Goal: Register for event/course

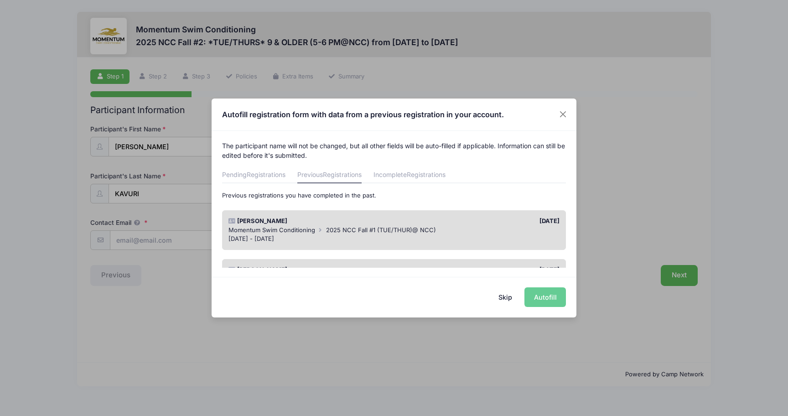
click at [554, 299] on div "Skip Autofill" at bounding box center [394, 297] width 365 height 41
click at [541, 294] on div "Skip Autofill" at bounding box center [394, 297] width 365 height 41
click at [499, 226] on div "Momentum Swim Conditioning 2025 NCC Fall #1 (TUE/THUR)@ NCC)" at bounding box center [394, 230] width 332 height 9
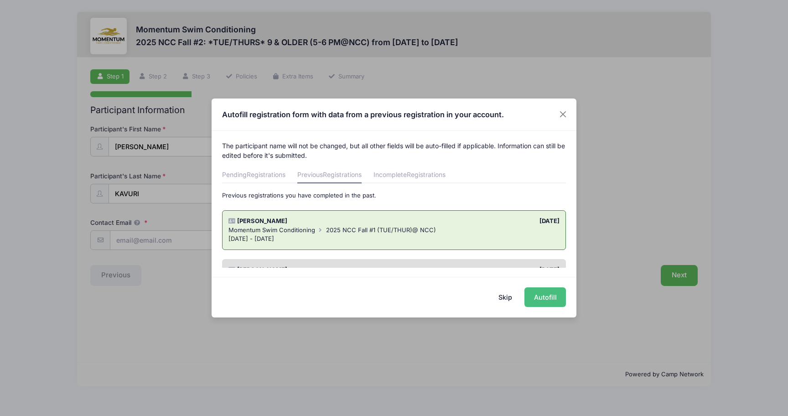
click at [551, 291] on button "Autofill" at bounding box center [545, 297] width 42 height 20
type input "[EMAIL_ADDRESS][DOMAIN_NAME]"
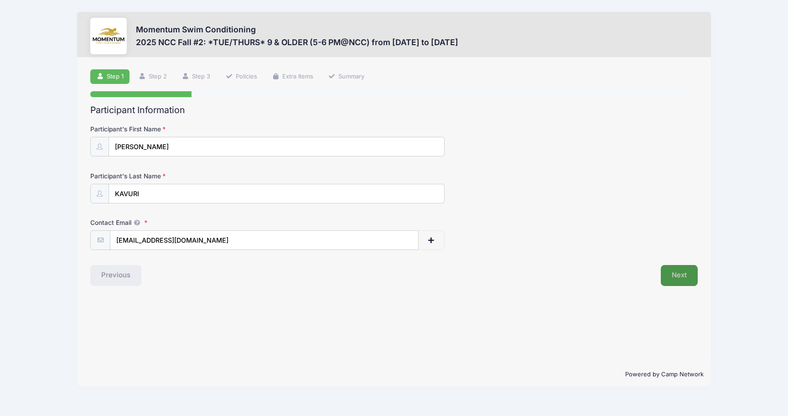
click at [682, 269] on button "Next" at bounding box center [679, 275] width 37 height 21
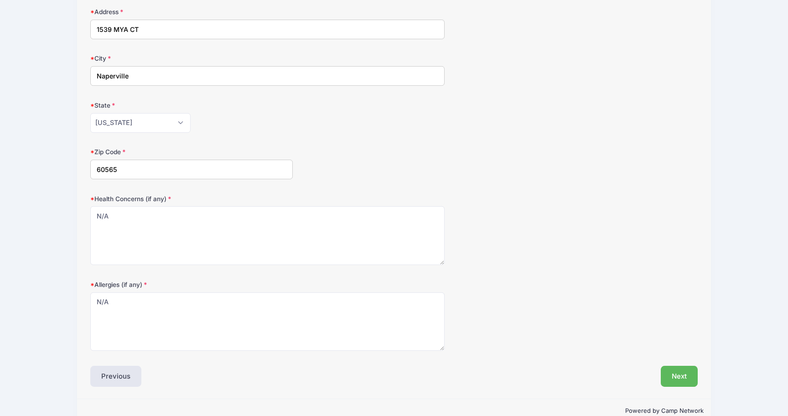
scroll to position [182, 0]
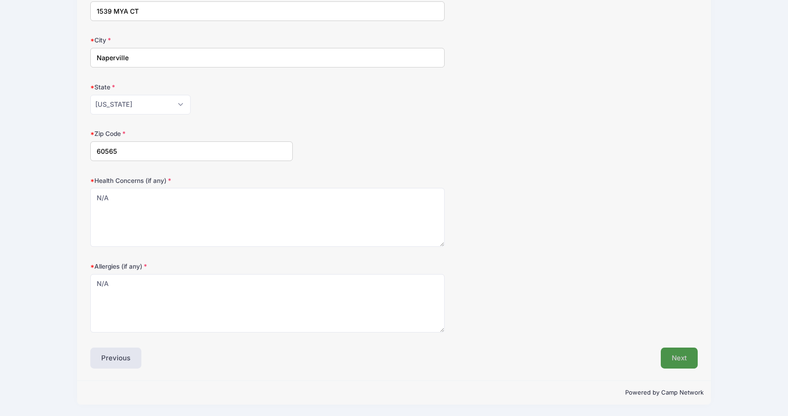
click at [678, 353] on button "Next" at bounding box center [679, 358] width 37 height 21
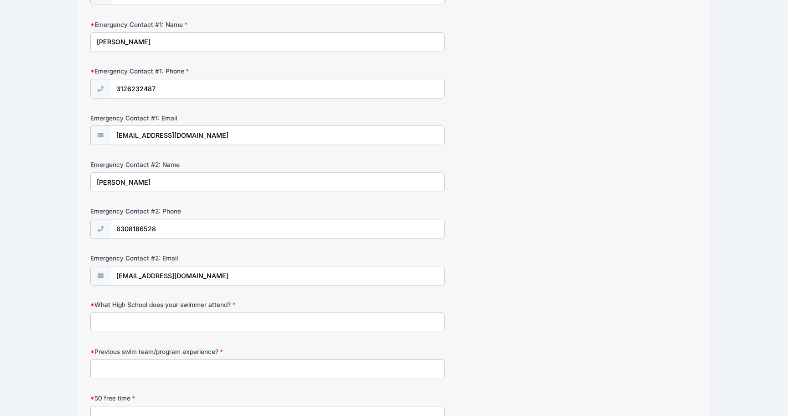
scroll to position [311, 0]
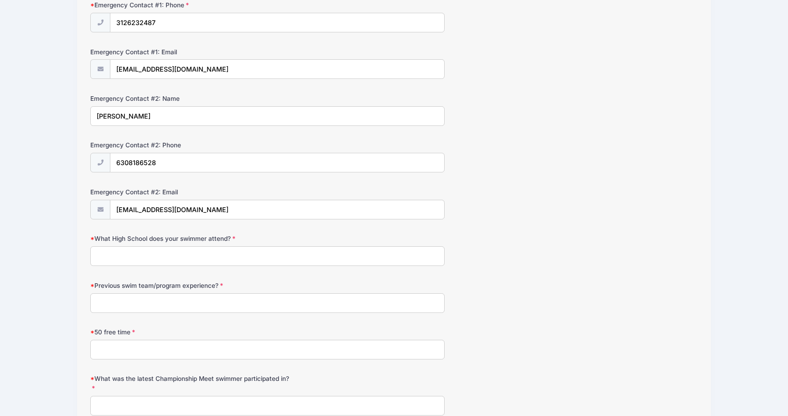
click at [196, 259] on input "What High School does your swimmer attend?" at bounding box center [267, 256] width 354 height 20
type input "Naperville Central"
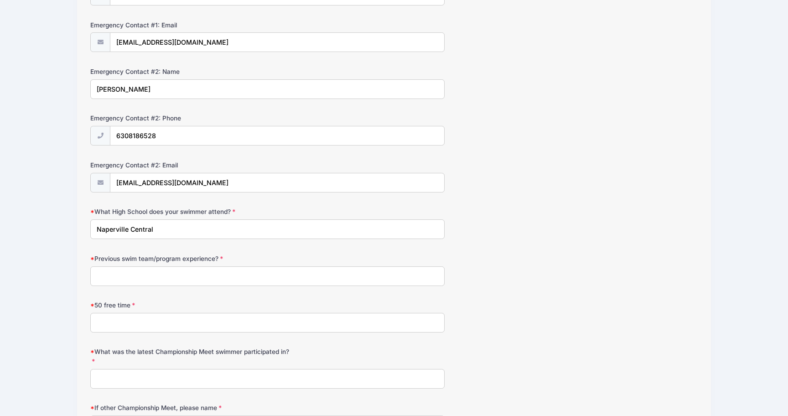
drag, startPoint x: 162, startPoint y: 230, endPoint x: 57, endPoint y: 231, distance: 105.8
click at [57, 231] on div "Momentum Swim Conditioning 2025 NCC Fall #2: *TUE/THURS* 9 & OLDER (5-6 PM@NCC)…" at bounding box center [394, 90] width 761 height 857
click at [117, 278] on input "Previous swim team/program experience?" at bounding box center [267, 276] width 354 height 20
click at [167, 275] on input "Previous swim team/program experience?" at bounding box center [267, 276] width 354 height 20
type input "Momentum Swimming"
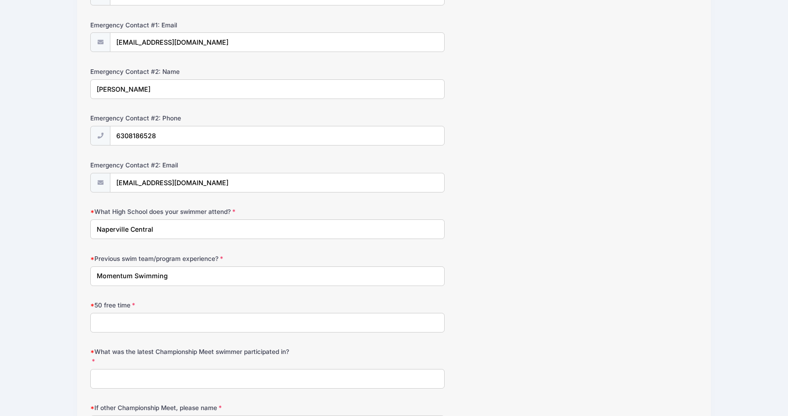
drag, startPoint x: 162, startPoint y: 230, endPoint x: 0, endPoint y: 231, distance: 161.9
click at [0, 231] on div "Momentum Swim Conditioning 2025 NCC Fall #2: *TUE/THURS* 9 & OLDER (5-6 PM@NCC)…" at bounding box center [394, 90] width 788 height 857
type input "K"
type input "Naperville Central"
click at [135, 315] on input "50 free time" at bounding box center [267, 323] width 354 height 20
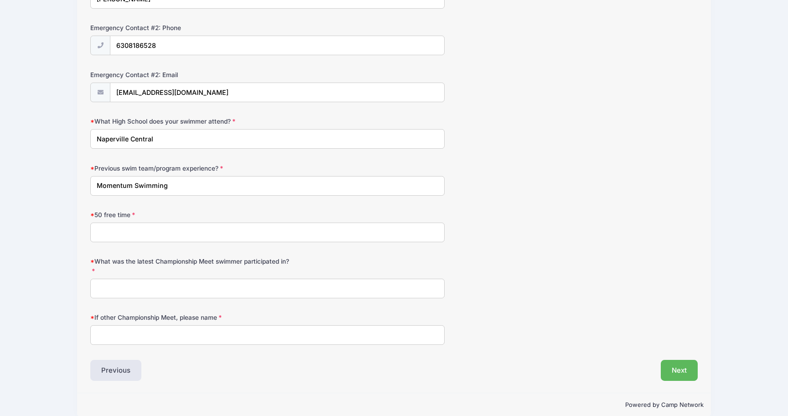
scroll to position [420, 0]
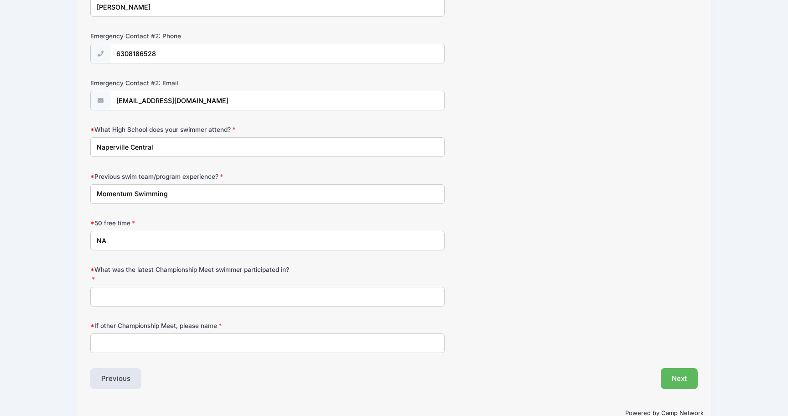
type input "NA"
click at [133, 302] on input "What was the latest Championship Meet swimmer participated in?" at bounding box center [267, 297] width 354 height 20
type input "NA"
click at [113, 342] on input "If other Championship Meet, please name" at bounding box center [267, 343] width 354 height 20
type input "NA"
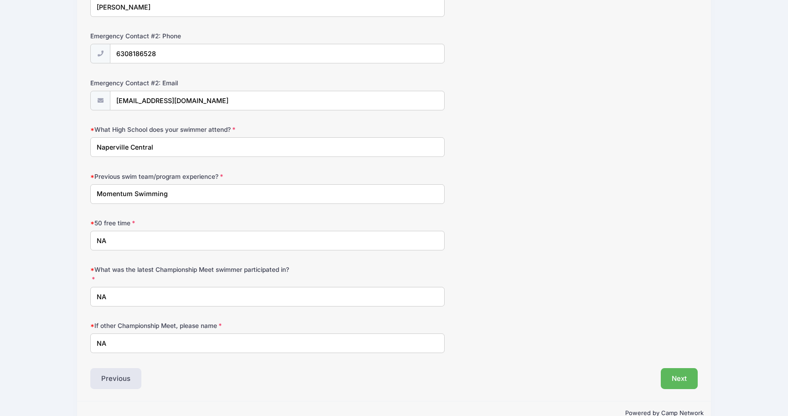
drag, startPoint x: 174, startPoint y: 148, endPoint x: 70, endPoint y: 147, distance: 103.5
click at [70, 147] on div "Momentum Swim Conditioning 2025 NCC Fall #2: *TUE/THURS* 9 & OLDER (5-6 PM@NCC)…" at bounding box center [394, 8] width 761 height 857
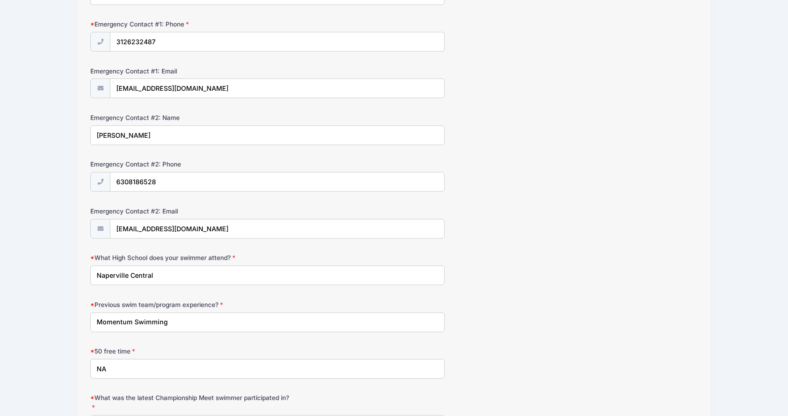
scroll to position [291, 0]
type input "Kennedy Junior High School"
click at [517, 229] on div "Emergency Contact #2: Email achantarahul@gmail.com" at bounding box center [393, 224] width 607 height 32
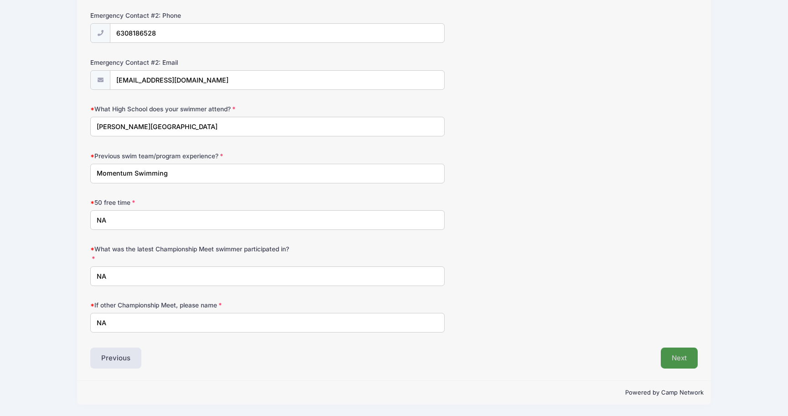
click at [672, 356] on button "Next" at bounding box center [679, 358] width 37 height 21
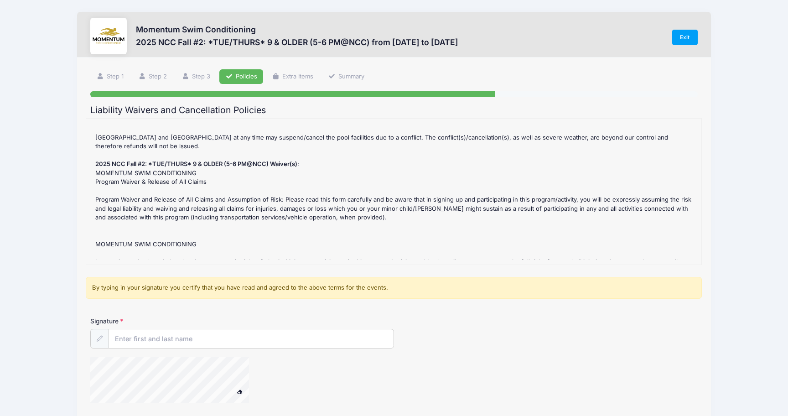
scroll to position [93, 0]
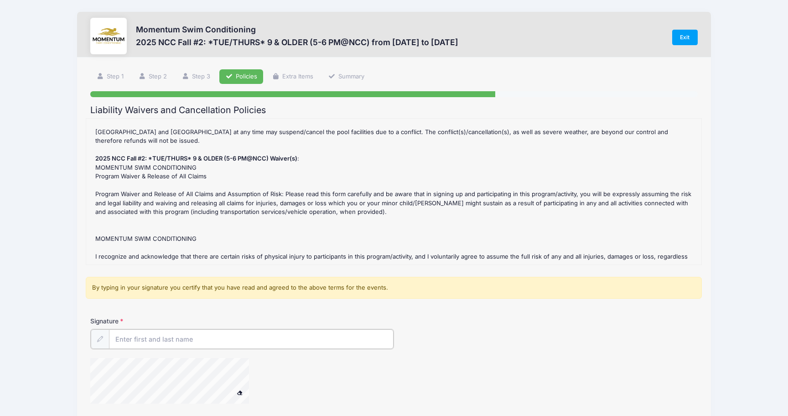
click at [278, 340] on input "Signature" at bounding box center [251, 339] width 285 height 20
type input "Venkata Kavuri"
click at [85, 293] on div "Step 4 /7 Step 1 Step 2 Step 3 Policies Extra Items Summary Participant Informa…" at bounding box center [394, 256] width 634 height 399
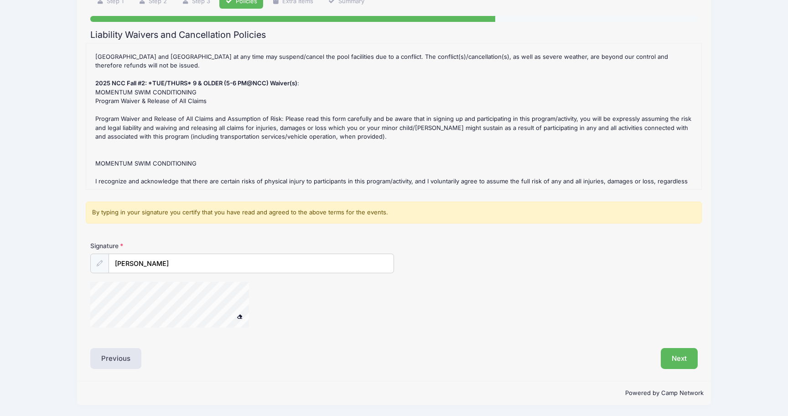
click at [187, 275] on div "Signature Venkata Kavuri" at bounding box center [394, 288] width 616 height 95
click at [690, 352] on button "Next" at bounding box center [679, 358] width 37 height 21
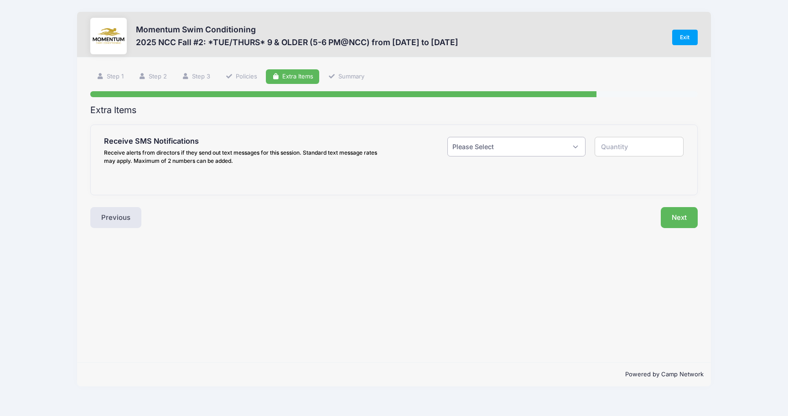
click at [507, 146] on select "Please Select Yes ($0.00) No" at bounding box center [516, 147] width 138 height 20
select select "1"
click at [447, 137] on select "Please Select Yes ($0.00) No" at bounding box center [516, 147] width 138 height 20
type input "1"
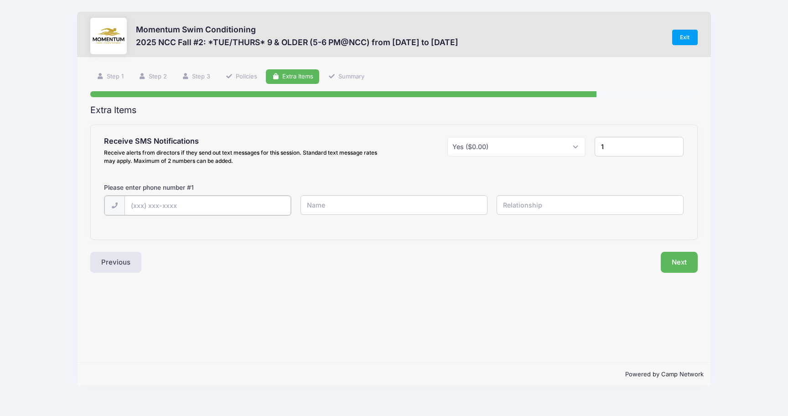
click at [198, 205] on input "text" at bounding box center [208, 206] width 166 height 20
type input "(312) 623-2488"
click at [425, 288] on div "Step 5 /7 Step 1 Step 2 Step 3 Policies Extra Items Summary Participant Informa…" at bounding box center [394, 209] width 634 height 305
click at [397, 198] on input "text" at bounding box center [394, 205] width 187 height 20
type input "Prasad Kavuri"
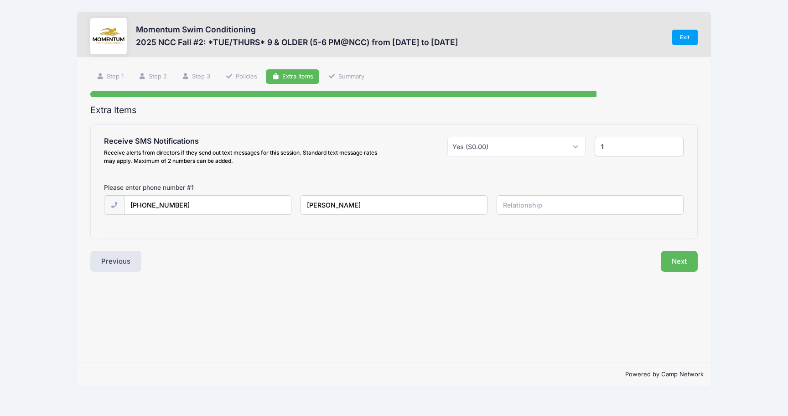
click at [564, 204] on input "text" at bounding box center [590, 205] width 187 height 20
type input "K"
type input "Father"
click at [581, 298] on div "Step 5 /7 Step 1 Step 2 Step 3 Policies Extra Items Summary Participant Informa…" at bounding box center [394, 209] width 634 height 305
click at [598, 249] on div "Extra Items Receive SMS Notifications Receive alerts from directors if they sen…" at bounding box center [393, 188] width 607 height 167
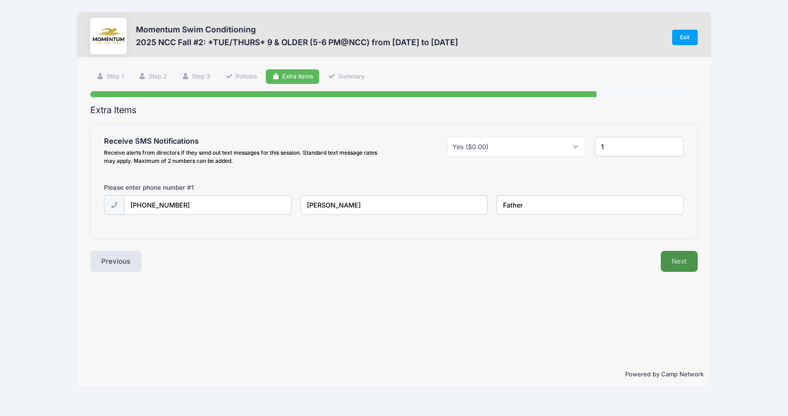
click at [688, 254] on button "Next" at bounding box center [679, 261] width 37 height 21
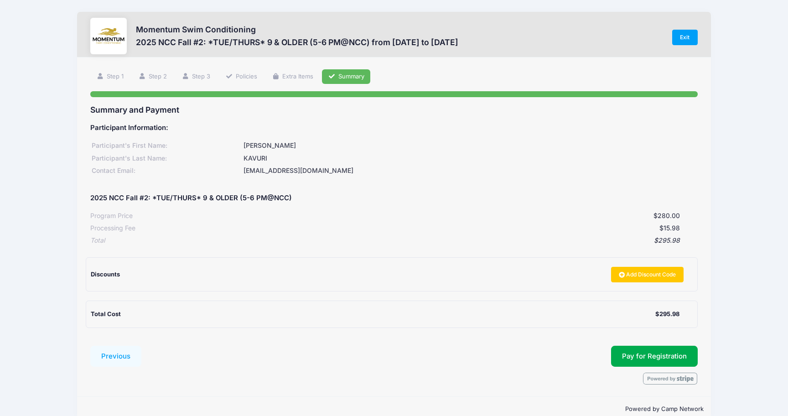
scroll to position [16, 0]
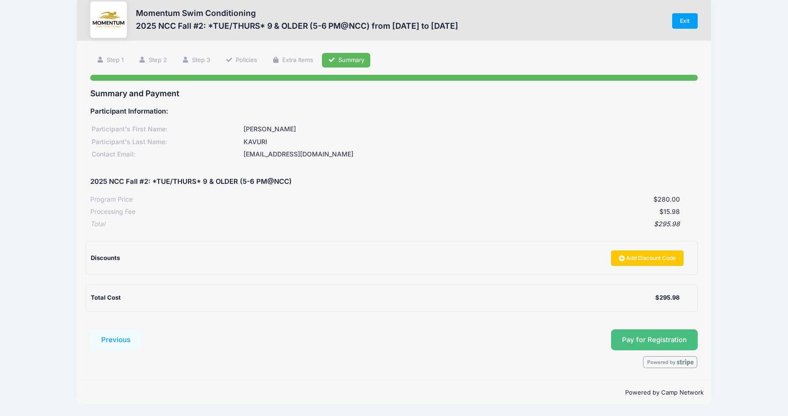
click at [639, 339] on button "Pay for Registration" at bounding box center [654, 339] width 87 height 21
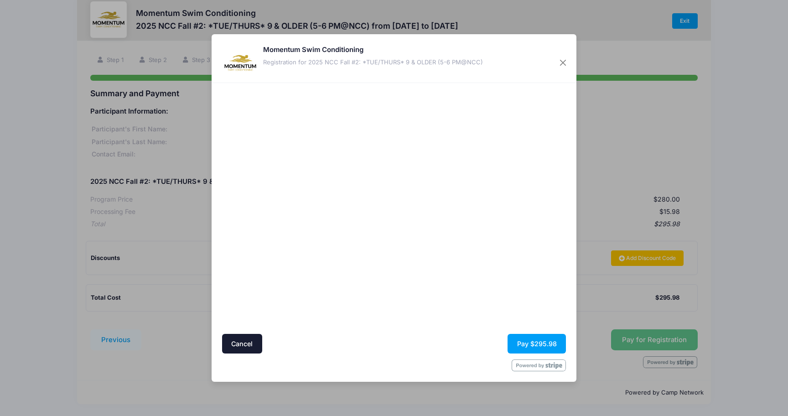
click at [441, 306] on div at bounding box center [483, 209] width 168 height 242
click at [489, 294] on div at bounding box center [483, 209] width 168 height 242
click at [527, 343] on button "Pay $295.98" at bounding box center [537, 344] width 58 height 20
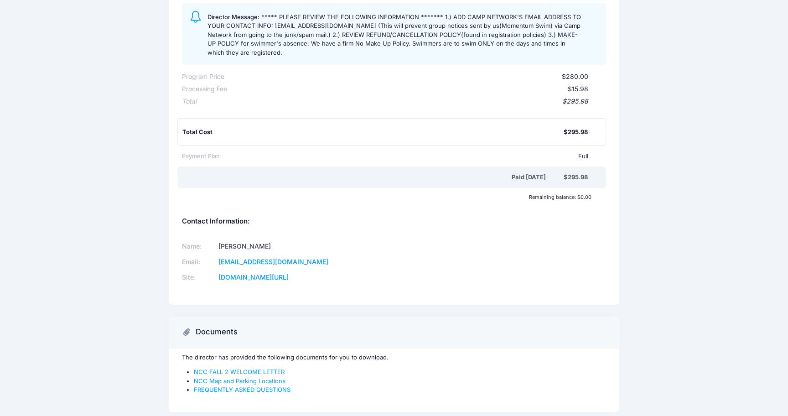
scroll to position [172, 0]
